Goal: Share content

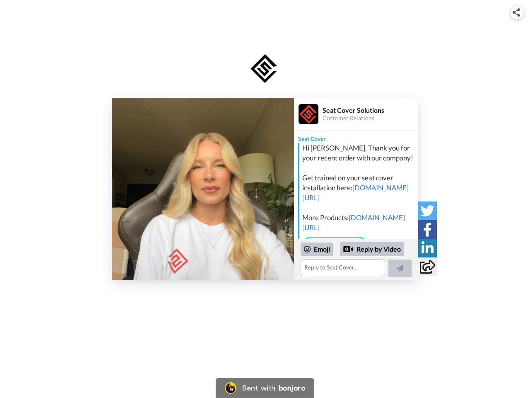
click at [518, 12] on img at bounding box center [516, 12] width 7 height 8
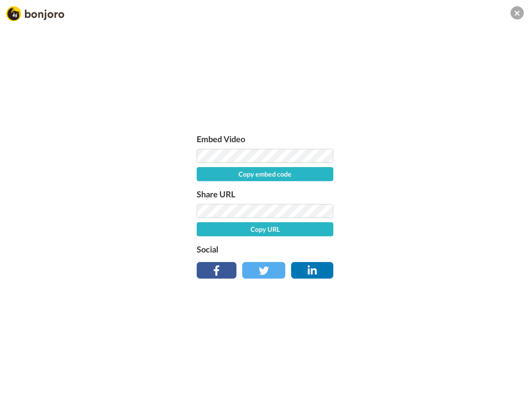
click at [203, 189] on label "Share URL" at bounding box center [265, 193] width 137 height 13
click at [356, 259] on div "Embed Video Copy embed code Share URL Copy URL Social" at bounding box center [265, 244] width 530 height 398
click at [317, 249] on label "Social" at bounding box center [265, 248] width 137 height 13
click at [373, 249] on div "Embed Video Copy embed code Share URL Copy URL Social" at bounding box center [265, 244] width 530 height 398
click at [400, 268] on div "Embed Video Copy embed code Share URL Copy URL Social" at bounding box center [265, 244] width 530 height 398
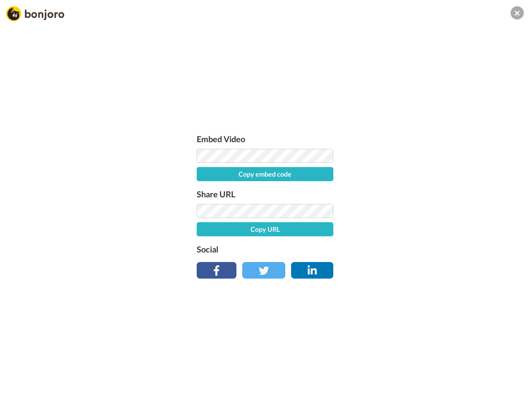
click at [428, 211] on div "Embed Video Copy embed code Share URL Copy URL Social" at bounding box center [265, 244] width 530 height 398
click at [428, 229] on div "Embed Video Copy embed code Share URL Copy URL Social" at bounding box center [265, 244] width 530 height 398
click at [428, 248] on div "Embed Video Copy embed code Share URL Copy URL Social" at bounding box center [265, 244] width 530 height 398
click at [428, 266] on div "Embed Video Copy embed code Share URL Copy URL Social" at bounding box center [265, 244] width 530 height 398
